Goal: Information Seeking & Learning: Learn about a topic

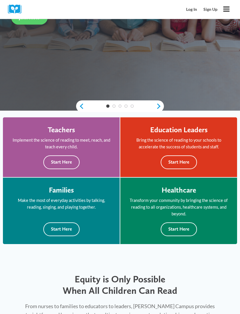
scroll to position [146, 0]
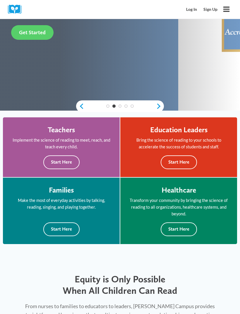
click at [186, 149] on p "Bring the science of reading to your schools to accelerate the success of stude…" at bounding box center [178, 143] width 101 height 13
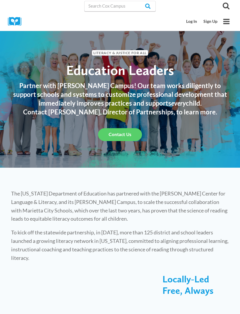
click at [228, 22] on icon "Toggle Menu" at bounding box center [226, 21] width 7 height 7
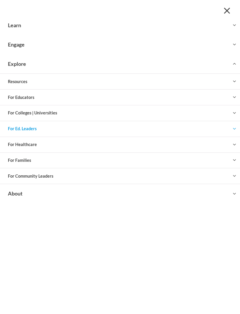
click at [230, 85] on button "Toggle child menu Expand" at bounding box center [120, 81] width 240 height 15
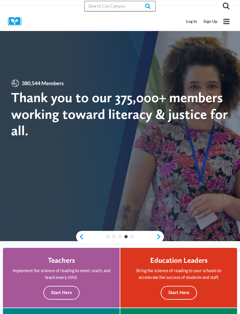
click at [118, 9] on input "Search in [URL][DOMAIN_NAME]" at bounding box center [119, 6] width 71 height 11
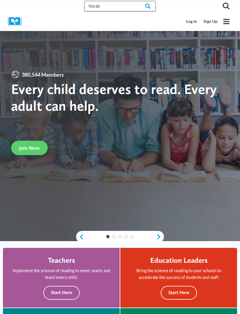
click at [123, 4] on input "Vocab" at bounding box center [119, 6] width 71 height 11
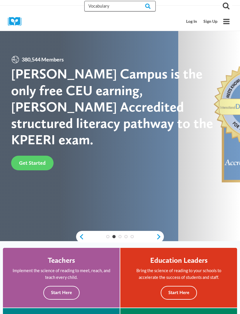
click at [130, 6] on input "Vocabulary" at bounding box center [119, 6] width 71 height 11
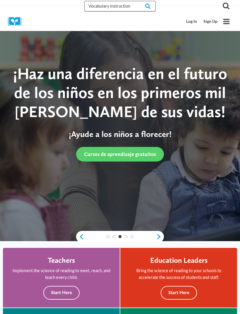
type input "Vocabulary instruction"
click at [143, 6] on input "Search" at bounding box center [144, 6] width 23 height 11
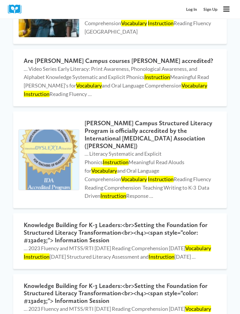
scroll to position [176, 0]
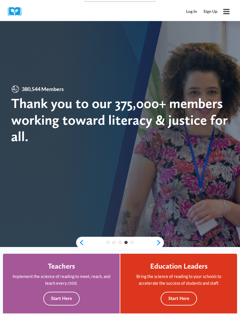
scroll to position [11, 0]
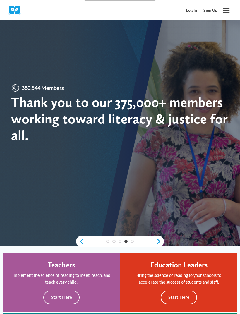
click at [227, 13] on icon "Open menu" at bounding box center [226, 10] width 6 height 5
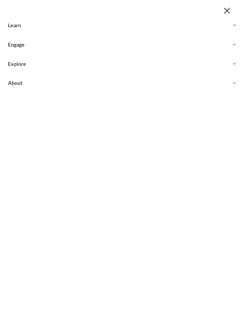
click at [236, 29] on button "Toggle child menu Expand" at bounding box center [120, 25] width 240 height 19
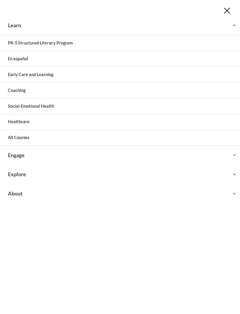
click at [217, 140] on link "All Courses" at bounding box center [120, 138] width 240 height 16
